Goal: Task Accomplishment & Management: Manage account settings

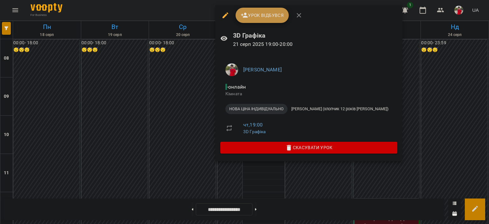
click at [262, 20] on button "Урок відбувся" at bounding box center [263, 15] width 54 height 15
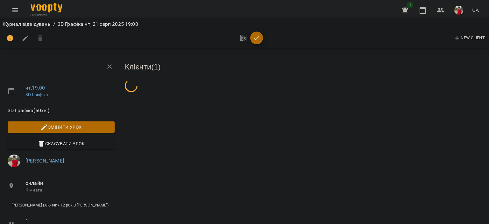
click at [259, 36] on icon "button" at bounding box center [257, 38] width 8 height 8
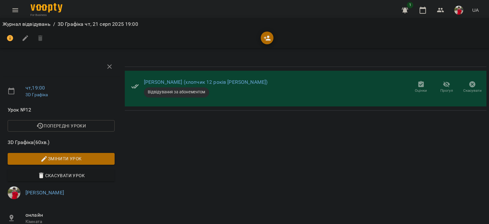
click at [417, 88] on span "Оцінки" at bounding box center [421, 90] width 12 height 5
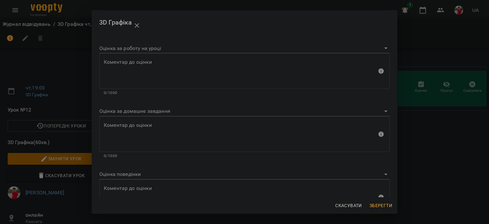
drag, startPoint x: 141, startPoint y: 40, endPoint x: 143, endPoint y: 46, distance: 5.3
click at [141, 42] on div "Оцінка за роботу на уроці" at bounding box center [244, 45] width 290 height 15
click at [143, 46] on body "For Business 1 UA Журнал відвідувань / 3D Графіка [DATE] 19:00 чт , 19:00 3D Гр…" at bounding box center [244, 151] width 489 height 303
click at [130, 66] on li "Задовільно" at bounding box center [242, 66] width 286 height 11
type input "**********"
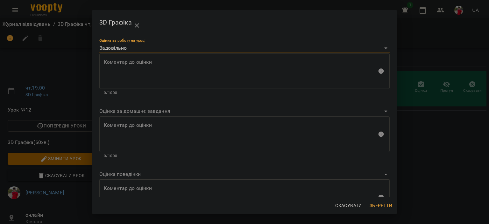
click at [127, 181] on div "Коментар до оцінки" at bounding box center [244, 197] width 290 height 36
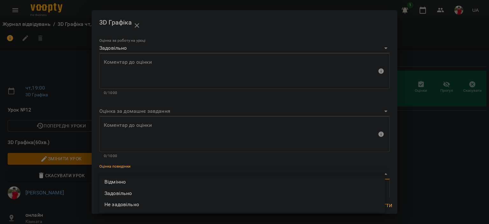
click at [127, 178] on body "For Business 1 UA Журнал відвідувань / 3D Графіка [DATE] 19:00 чт , 19:00 3D Гр…" at bounding box center [244, 151] width 489 height 303
click at [130, 194] on li "Задовільно" at bounding box center [242, 193] width 286 height 11
type input "**********"
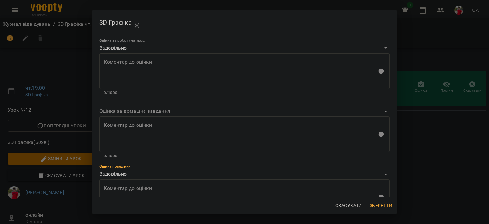
click at [375, 207] on span "Зберегти" at bounding box center [381, 206] width 23 height 8
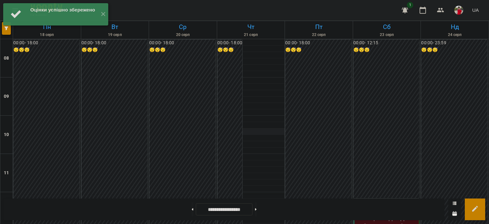
scroll to position [350, 0]
